Goal: Check status

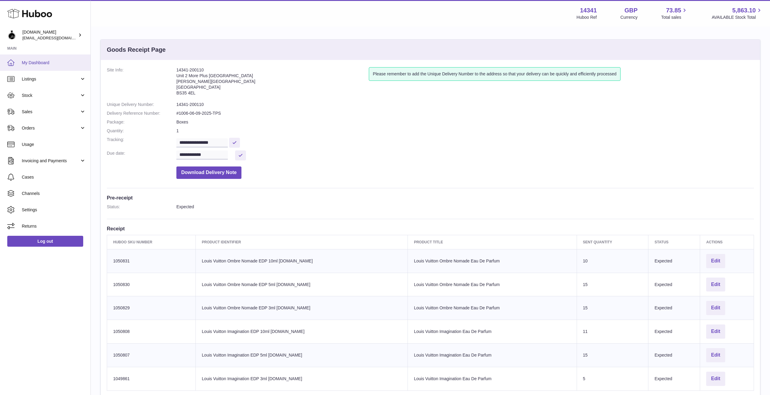
click at [41, 66] on link "My Dashboard" at bounding box center [45, 62] width 90 height 16
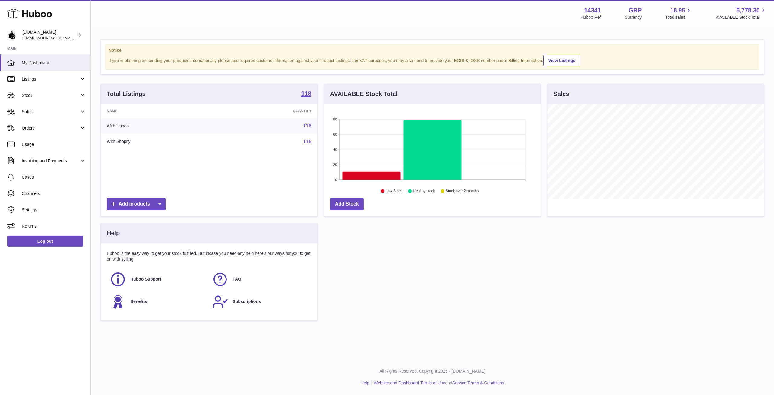
scroll to position [94, 217]
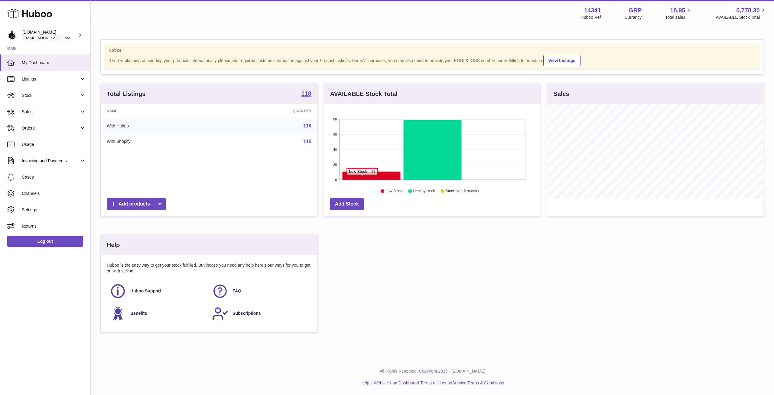
click at [362, 178] on icon at bounding box center [371, 175] width 58 height 8
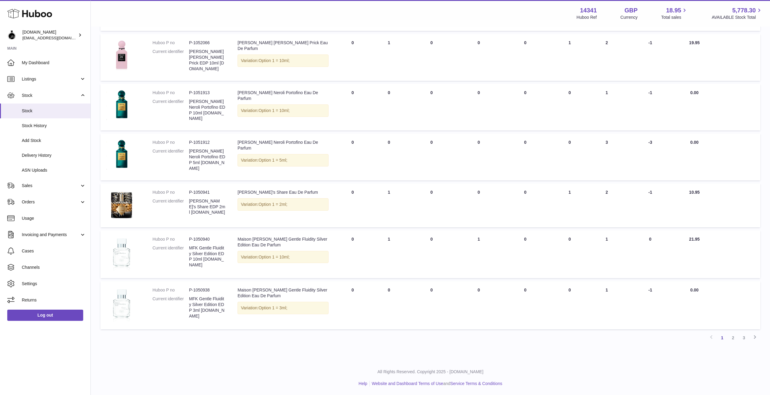
scroll to position [295, 0]
click at [123, 202] on img at bounding box center [121, 204] width 30 height 30
